Goal: Transaction & Acquisition: Download file/media

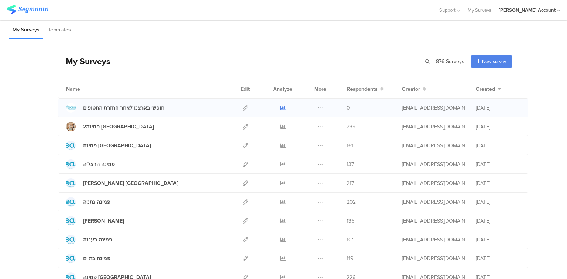
click at [280, 107] on icon at bounding box center [283, 108] width 6 height 6
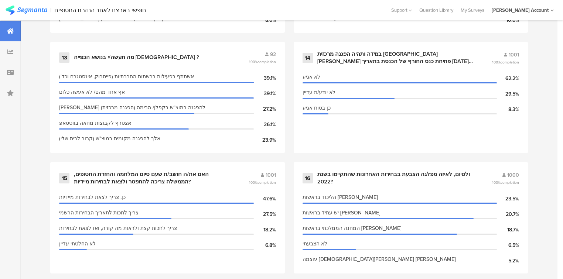
scroll to position [1041, 0]
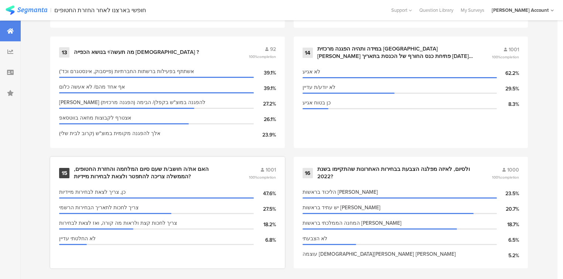
click at [120, 168] on div "האם את/ה חושב/ת שעם סיום המלחמה והחזרת החטופים, הממשלה צריכה להתפטר ולצאת לבחיר…" at bounding box center [152, 173] width 157 height 14
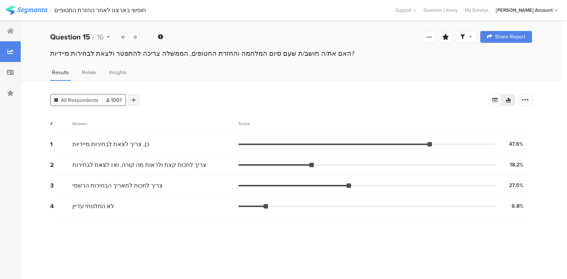
click at [138, 96] on div at bounding box center [134, 100] width 12 height 12
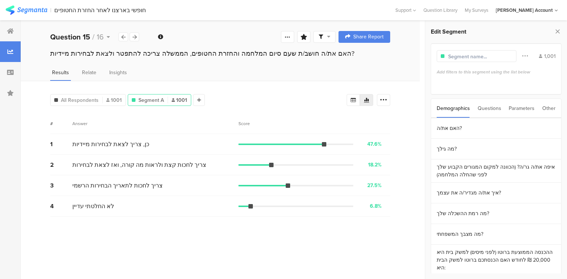
click at [481, 110] on div "Questions" at bounding box center [490, 108] width 24 height 19
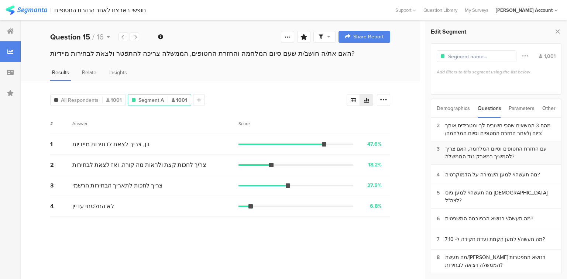
click at [468, 157] on div "עם החזרת החטופים וסיום המלחמה, האם צריך להמשיך במאבק נגד הממשלה?" at bounding box center [500, 153] width 110 height 16
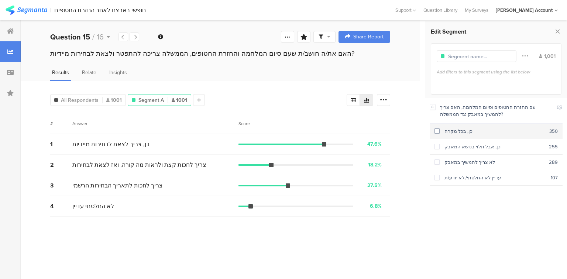
click at [457, 129] on div "כן, בכל מקרה" at bounding box center [495, 131] width 110 height 7
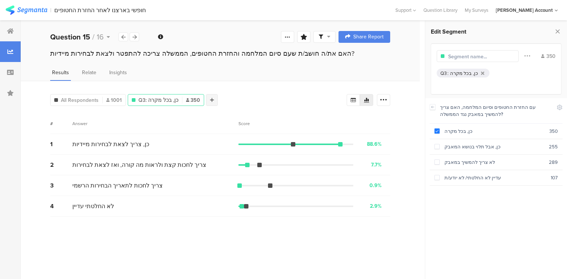
click at [212, 99] on div at bounding box center [212, 100] width 12 height 12
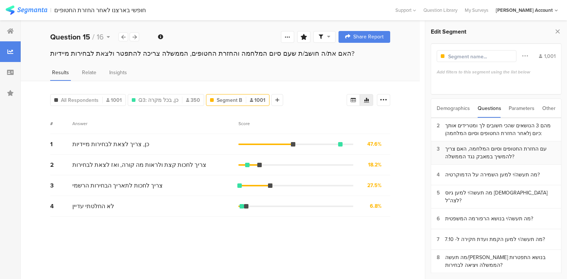
click at [486, 157] on div "עם החזרת החטופים וסיום המלחמה, האם צריך להמשיך במאבק נגד הממשלה?" at bounding box center [500, 153] width 110 height 16
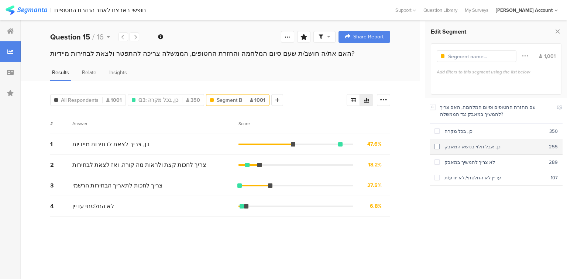
click at [476, 148] on div "כן, אבל תלוי בנושא המאבק" at bounding box center [494, 146] width 109 height 7
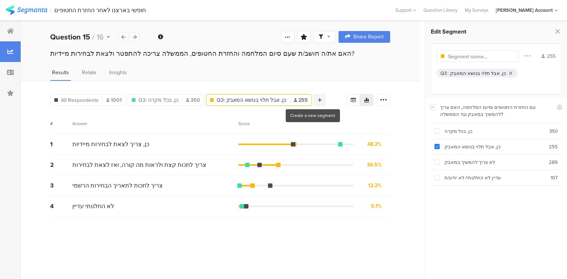
click at [318, 99] on icon at bounding box center [320, 100] width 4 height 5
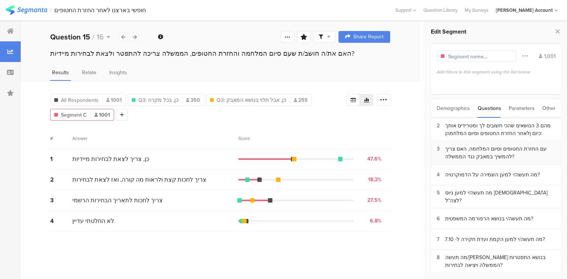
click at [496, 155] on div "עם החזרת החטופים וסיום המלחמה, האם צריך להמשיך במאבק נגד הממשלה?" at bounding box center [500, 153] width 110 height 16
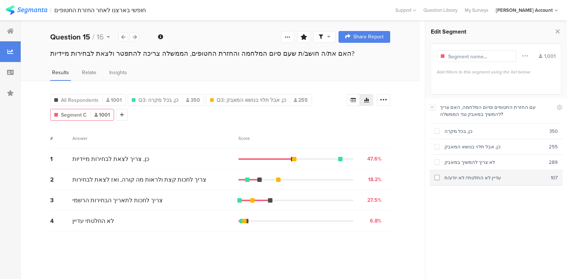
click at [486, 179] on div "עדיין לא החלטתי/ לא יודע/ת" at bounding box center [495, 177] width 111 height 7
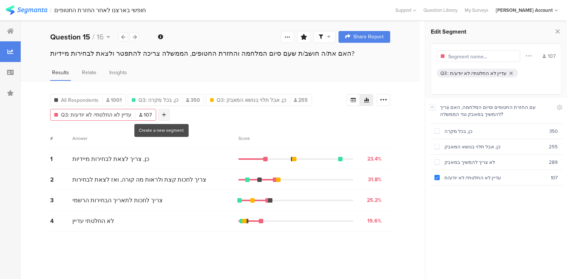
click at [163, 117] on div at bounding box center [164, 115] width 12 height 12
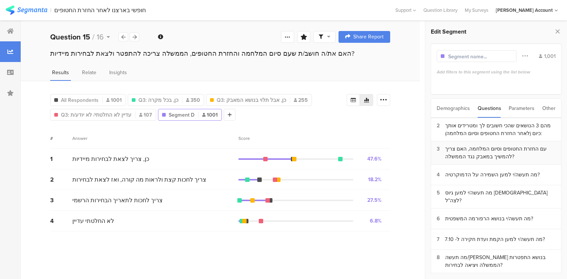
click at [473, 153] on div "עם החזרת החטופים וסיום המלחמה, האם צריך להמשיך במאבק נגד הממשלה?" at bounding box center [500, 153] width 110 height 16
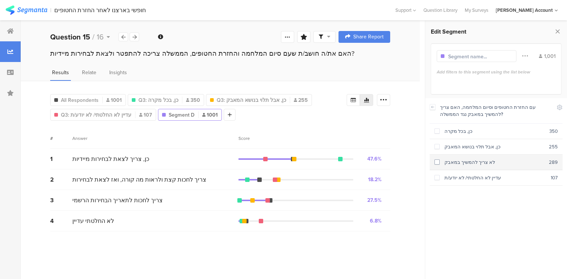
click at [468, 161] on div "לא צריך להמשיך במאבק" at bounding box center [494, 162] width 109 height 7
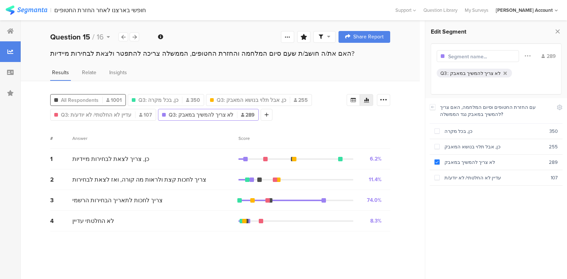
click at [77, 100] on span "All Respondents" at bounding box center [80, 100] width 38 height 8
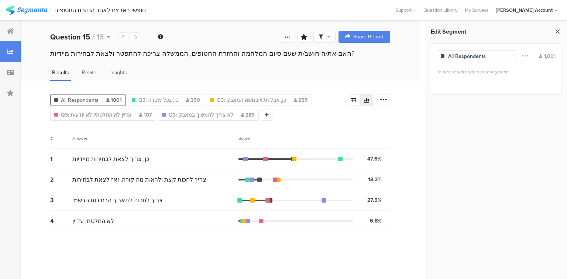
click at [557, 32] on icon at bounding box center [558, 31] width 8 height 10
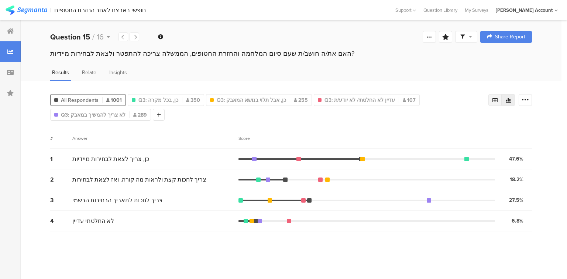
click at [493, 99] on icon at bounding box center [495, 100] width 5 height 4
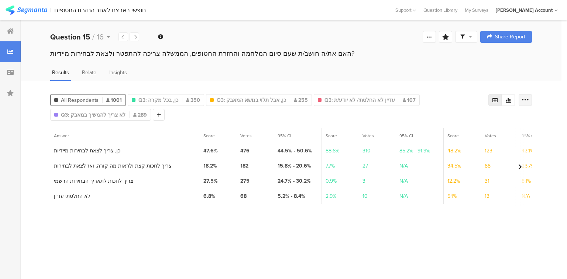
click at [527, 96] on icon at bounding box center [525, 99] width 7 height 7
click at [463, 121] on span "Export as Excel" at bounding box center [454, 120] width 35 height 7
